Goal: Transaction & Acquisition: Book appointment/travel/reservation

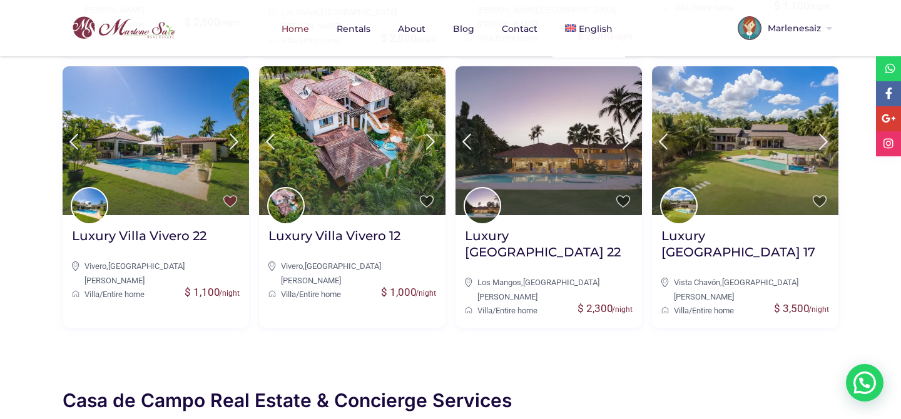
scroll to position [791, 0]
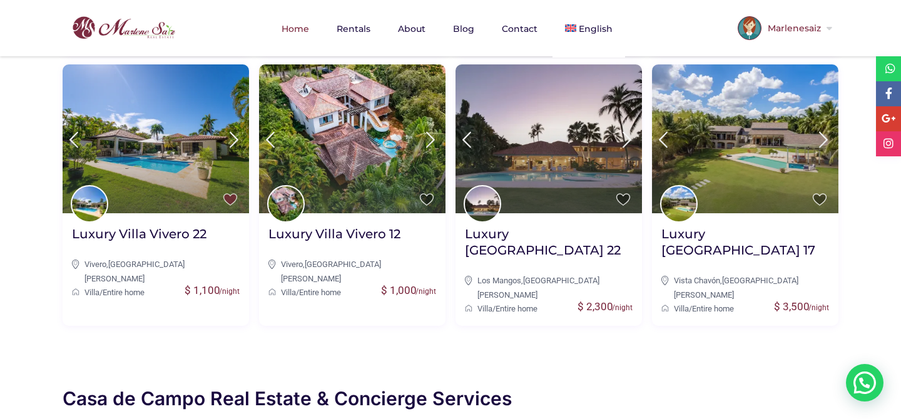
click at [811, 29] on span "Marlenesaiz" at bounding box center [793, 28] width 63 height 9
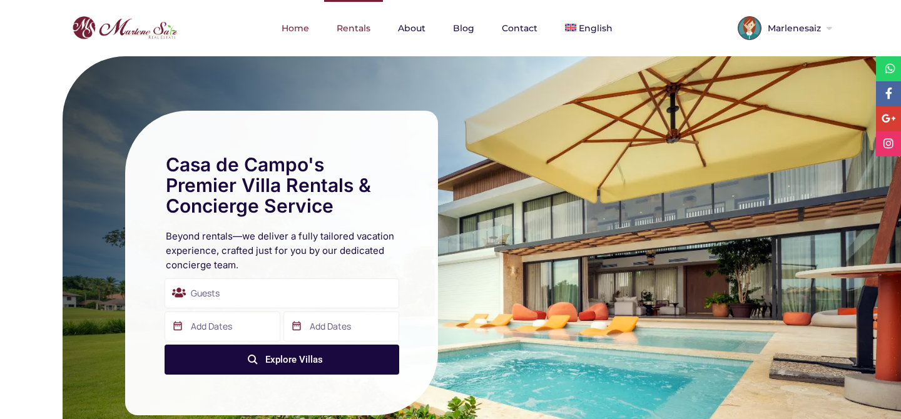
click at [359, 31] on link "Rentals" at bounding box center [353, 28] width 59 height 56
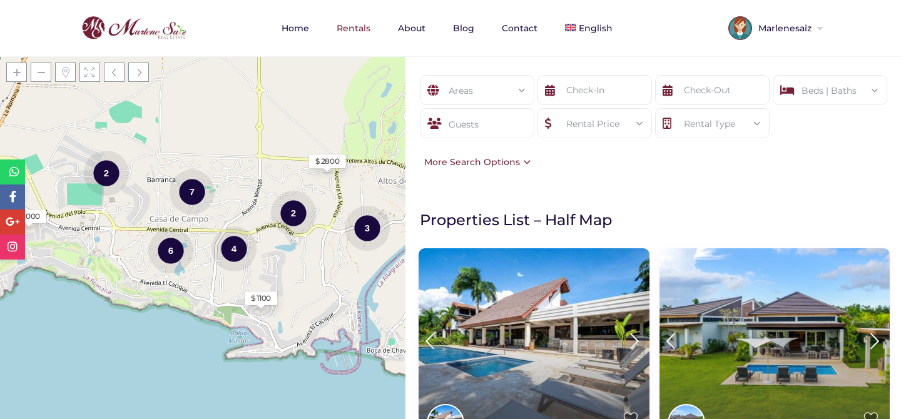
click at [613, 125] on div "Rental Price" at bounding box center [595, 124] width 94 height 30
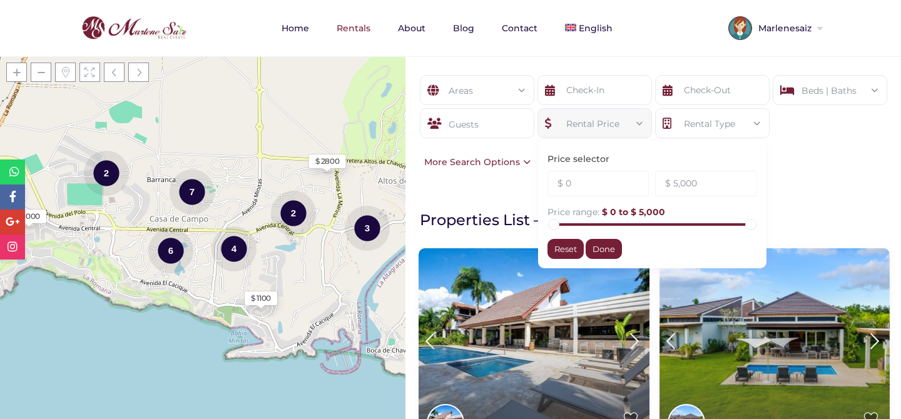
click at [611, 123] on div "Rental Price" at bounding box center [595, 124] width 94 height 30
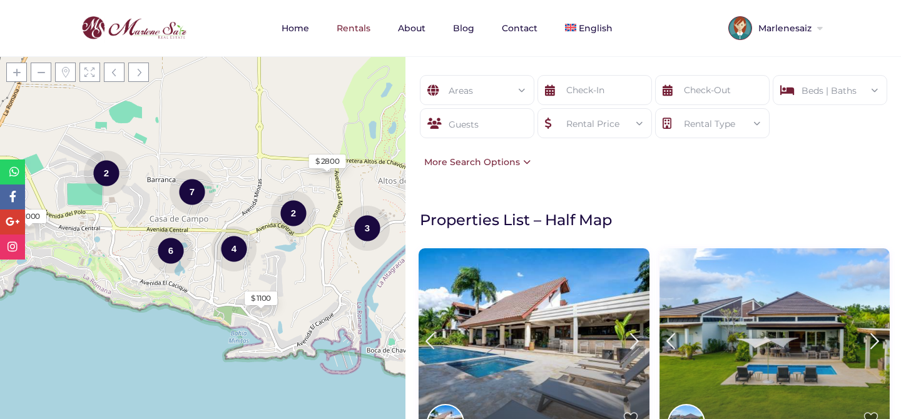
click at [516, 161] on div "More Search Options" at bounding box center [474, 162] width 113 height 14
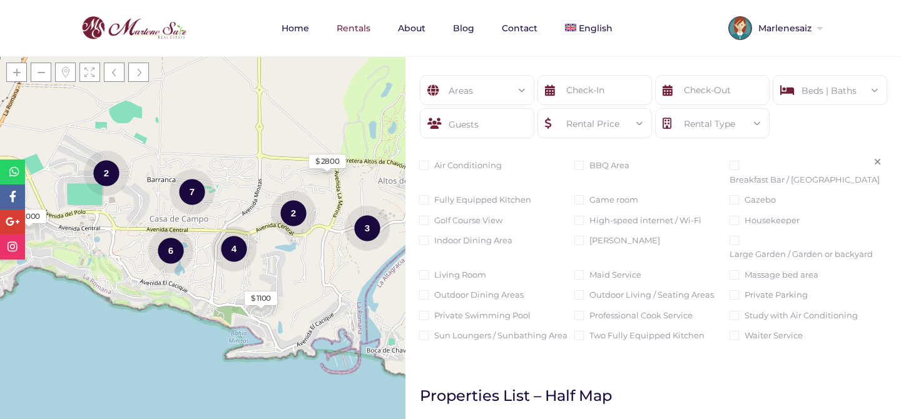
click at [877, 161] on icon at bounding box center [877, 162] width 7 height 9
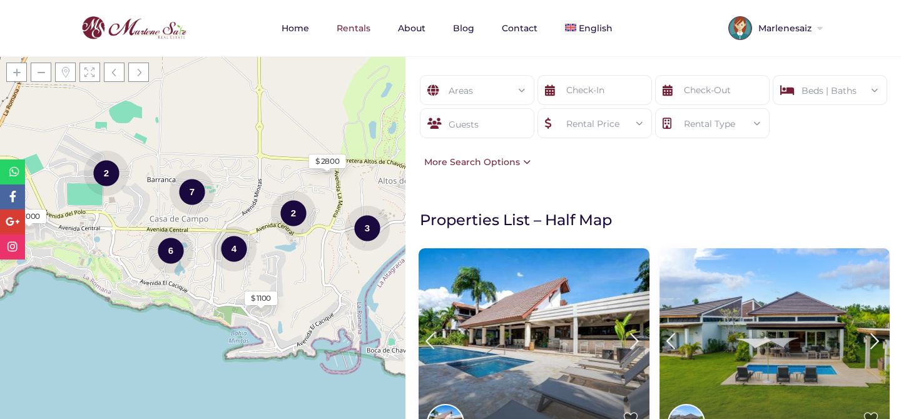
click at [522, 160] on div "More Search Options" at bounding box center [474, 162] width 113 height 14
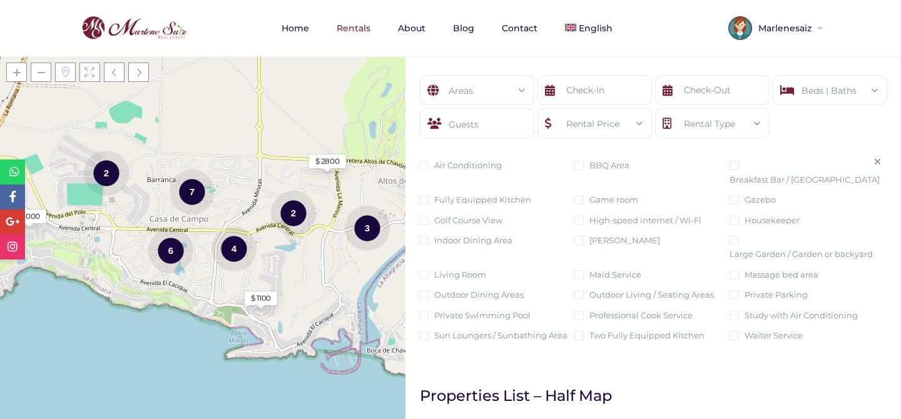
click at [879, 160] on icon at bounding box center [877, 162] width 7 height 9
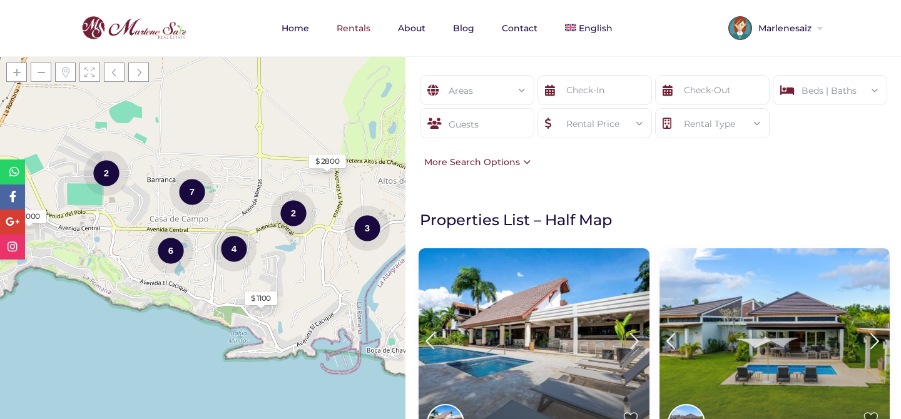
click at [622, 163] on div "Areas All Areas Barranca, Casa De Campo (1) Casa De Campo (24) - Barranca (0) -…" at bounding box center [654, 122] width 496 height 132
click at [620, 160] on div "Areas All Areas Barranca, Casa De Campo (1) Casa De Campo (24) - Barranca (0) -…" at bounding box center [654, 122] width 496 height 132
click at [611, 166] on div "Areas All Areas Barranca, Casa De Campo (1) Casa De Campo (24) - Barranca (0) -…" at bounding box center [654, 122] width 496 height 132
click at [527, 163] on div "More Search Options" at bounding box center [474, 162] width 113 height 14
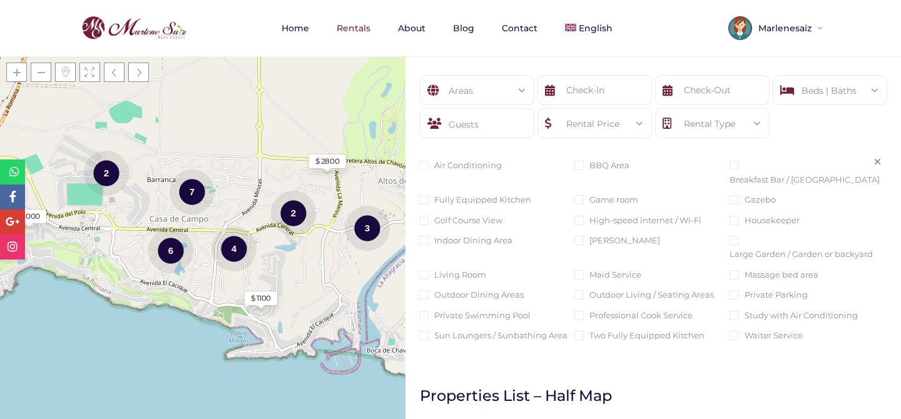
click at [879, 160] on icon at bounding box center [877, 162] width 7 height 9
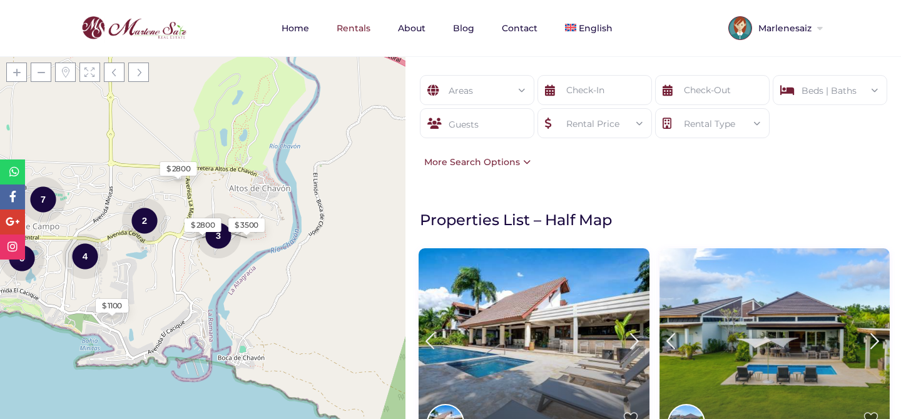
click at [620, 126] on div "Rental Price" at bounding box center [595, 124] width 94 height 30
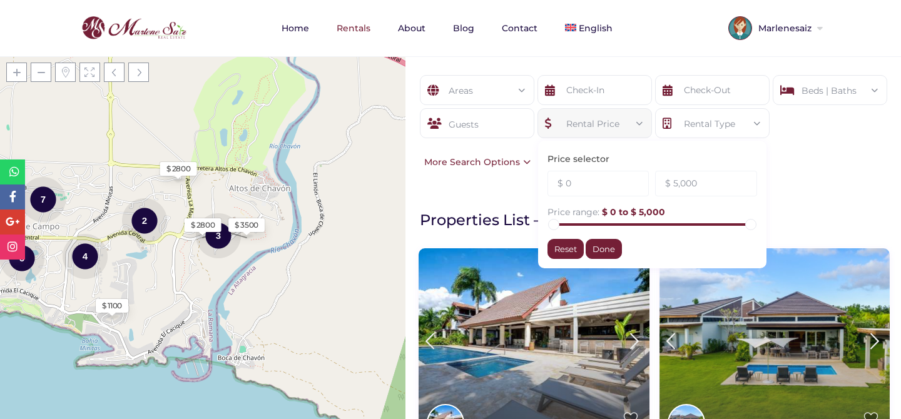
click at [842, 167] on div "Areas All Areas Barranca, Casa De Campo (1) Casa De Campo (24) - Barranca (0) -…" at bounding box center [654, 122] width 496 height 132
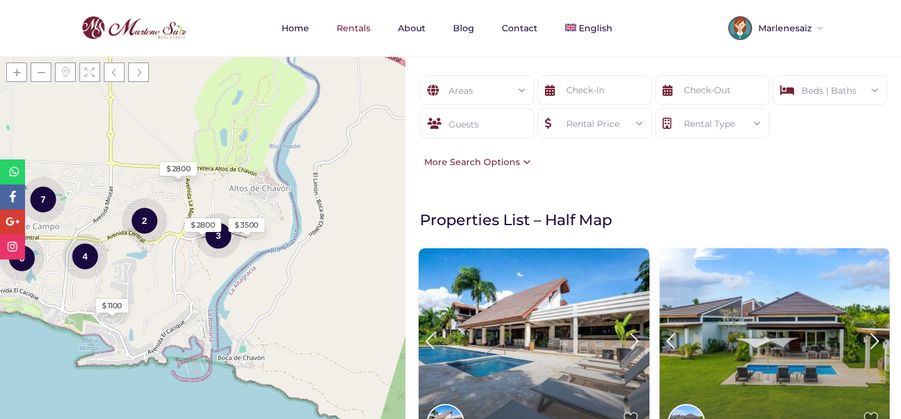
click at [522, 158] on div "More Search Options" at bounding box center [474, 162] width 113 height 14
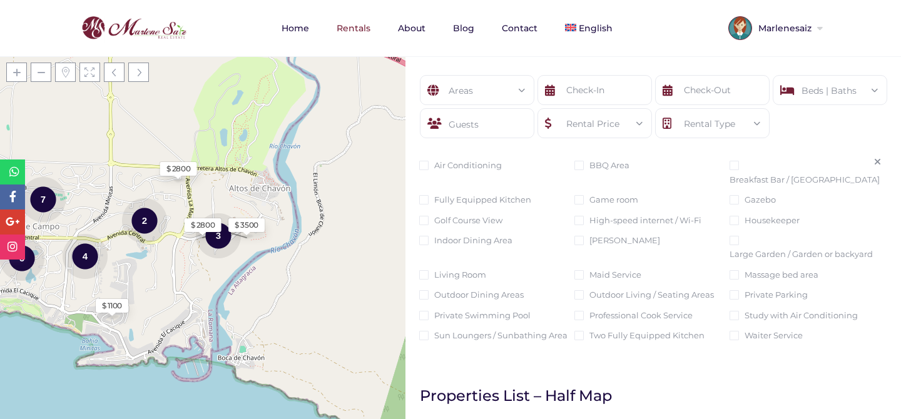
click at [876, 162] on icon at bounding box center [877, 162] width 7 height 9
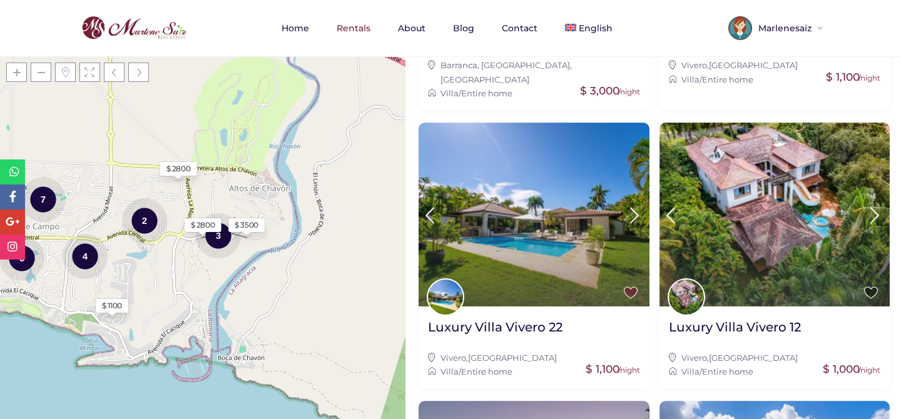
scroll to position [1256, 0]
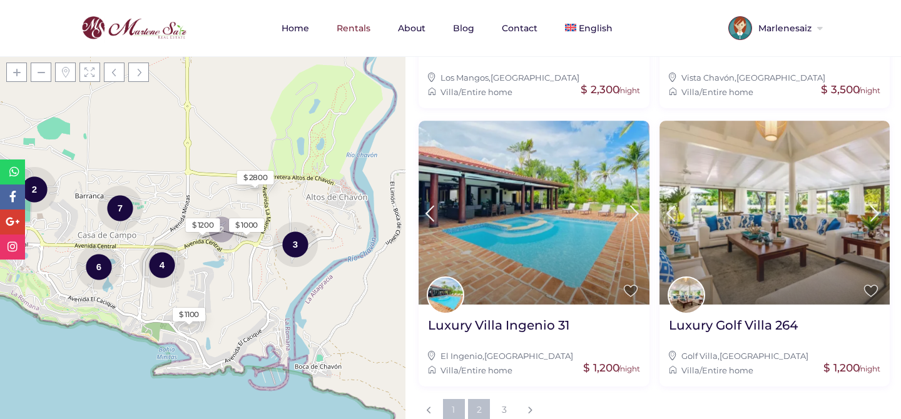
click at [472, 399] on link "2" at bounding box center [479, 410] width 22 height 22
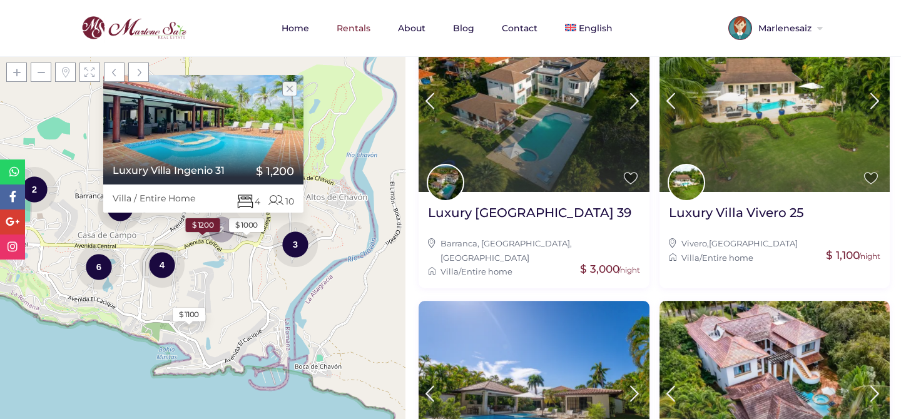
scroll to position [288, 0]
